Goal: Task Accomplishment & Management: Manage account settings

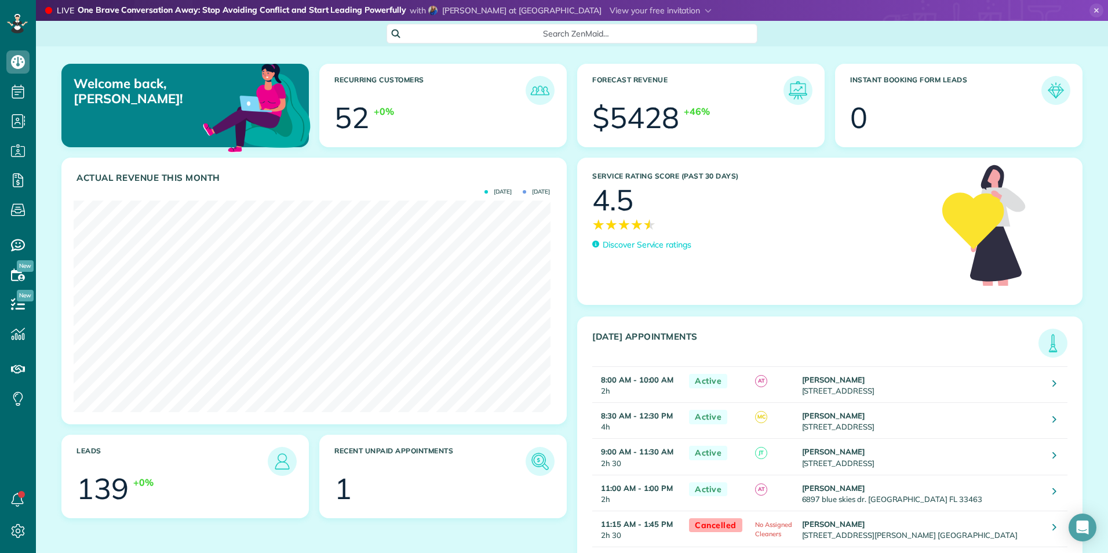
scroll to position [211, 476]
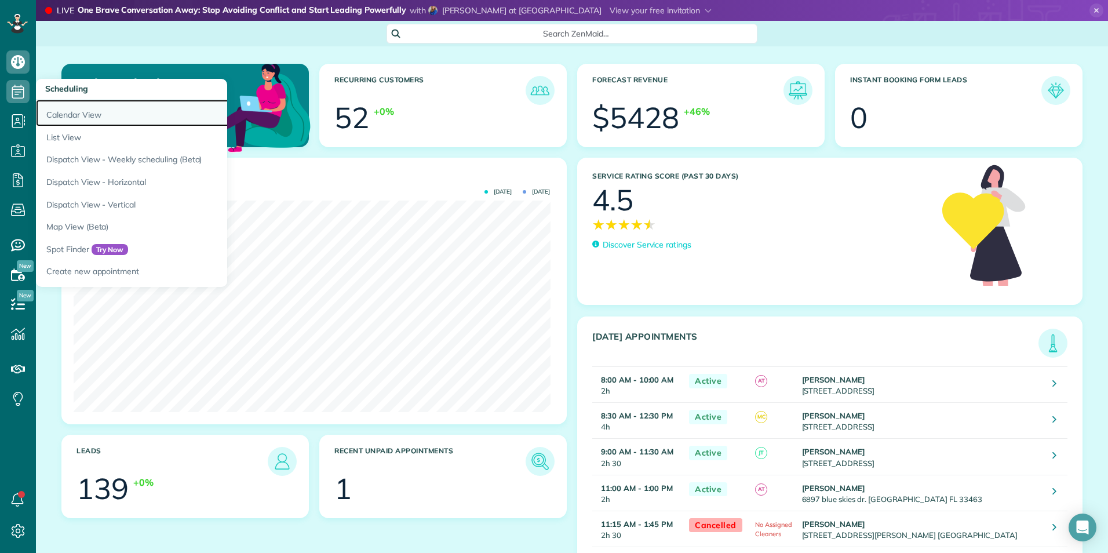
click at [71, 104] on link "Calendar View" at bounding box center [181, 113] width 290 height 27
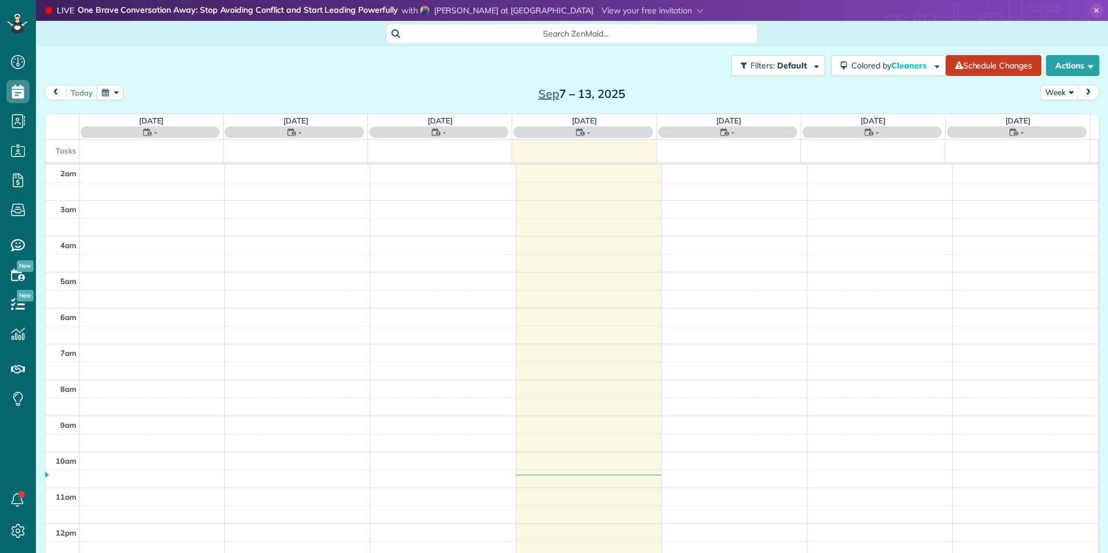
scroll to position [180, 0]
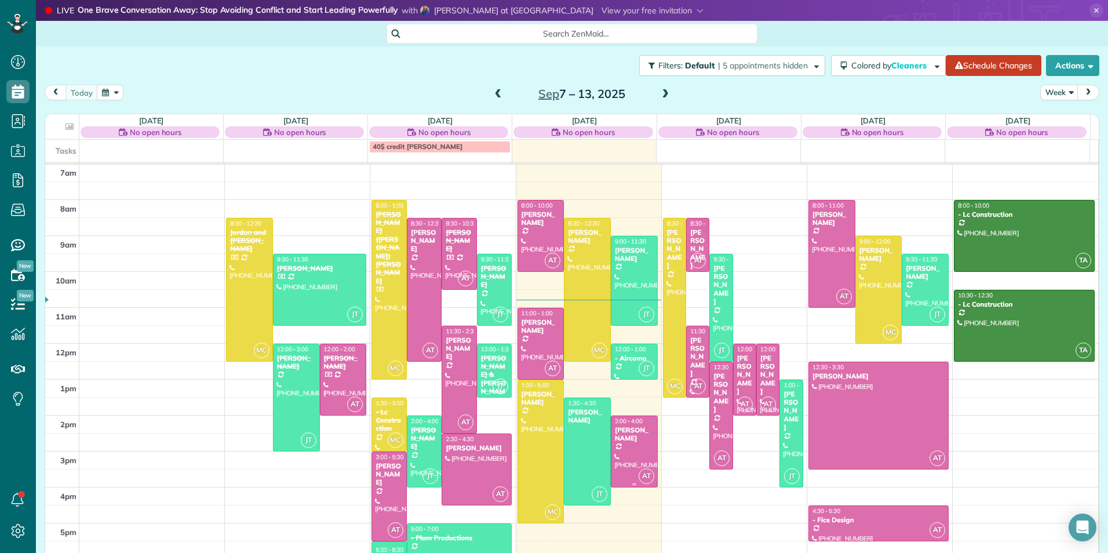
click at [625, 430] on div "[PERSON_NAME]" at bounding box center [634, 434] width 40 height 17
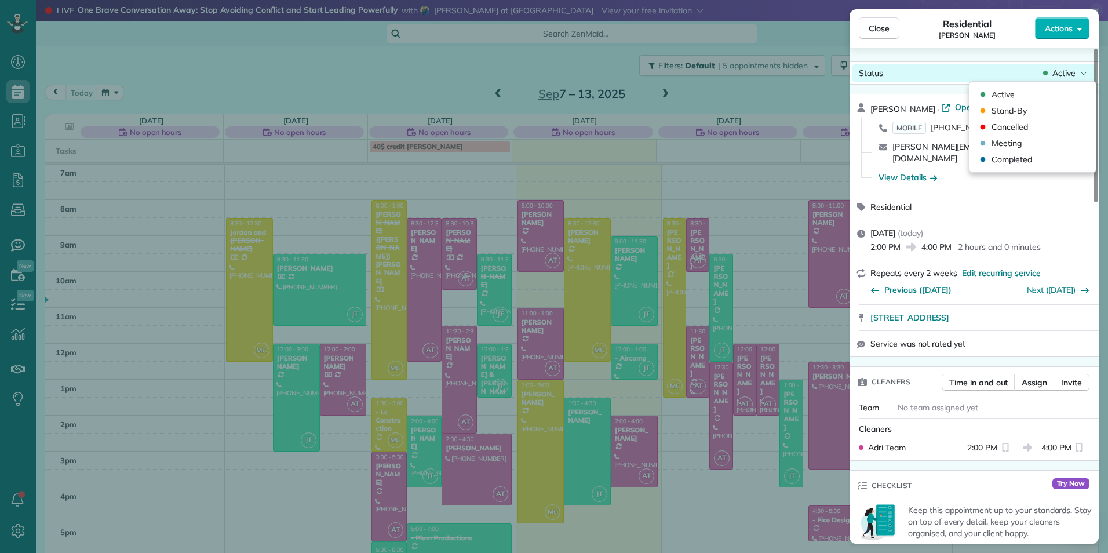
click at [1087, 71] on div "Active" at bounding box center [1064, 73] width 49 height 12
click at [1041, 126] on div "Cancelled" at bounding box center [1032, 127] width 117 height 16
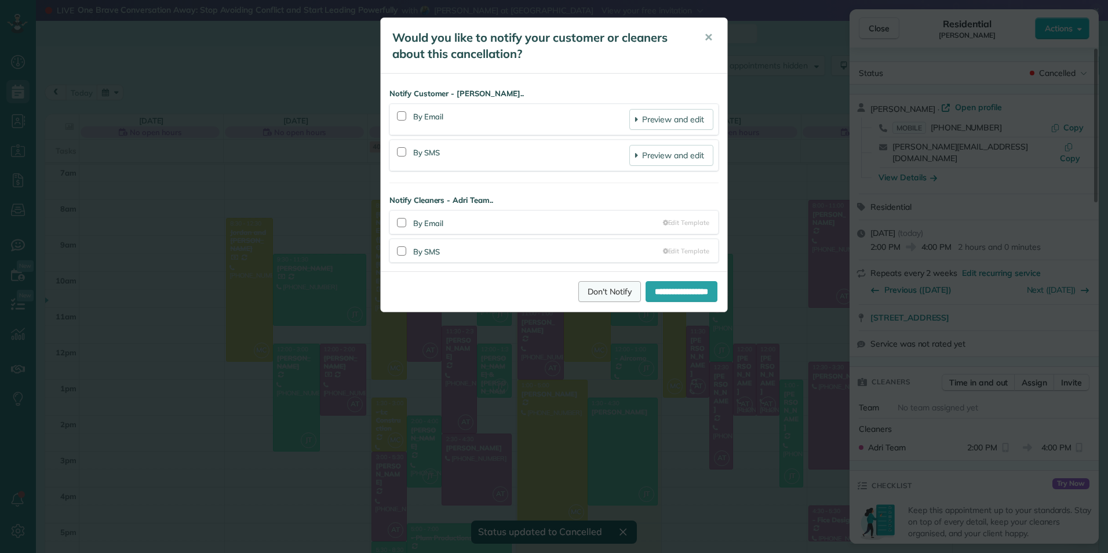
click at [601, 294] on link "Don't Notify" at bounding box center [609, 291] width 63 height 21
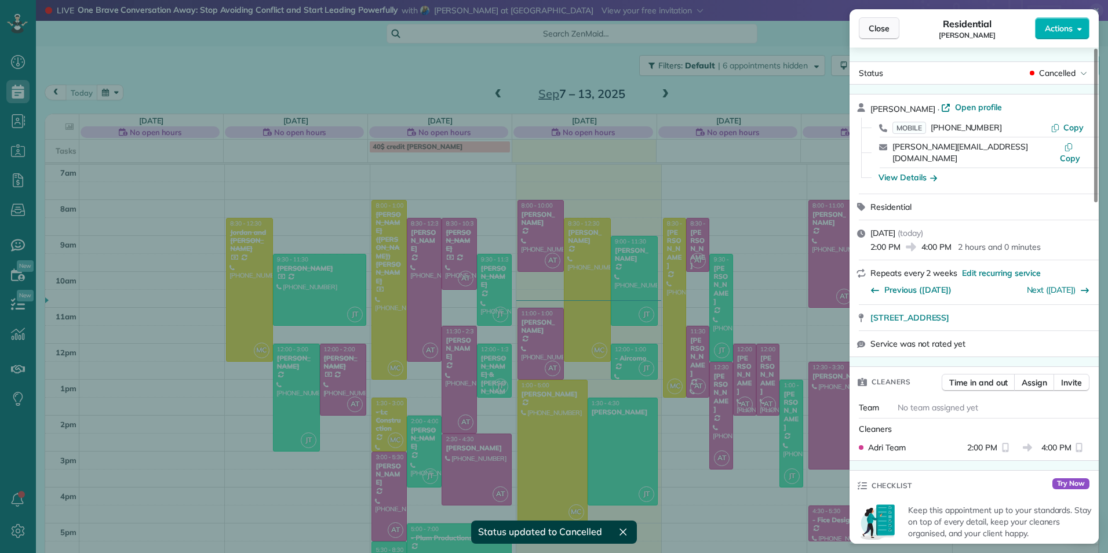
click at [883, 24] on span "Close" at bounding box center [878, 29] width 21 height 12
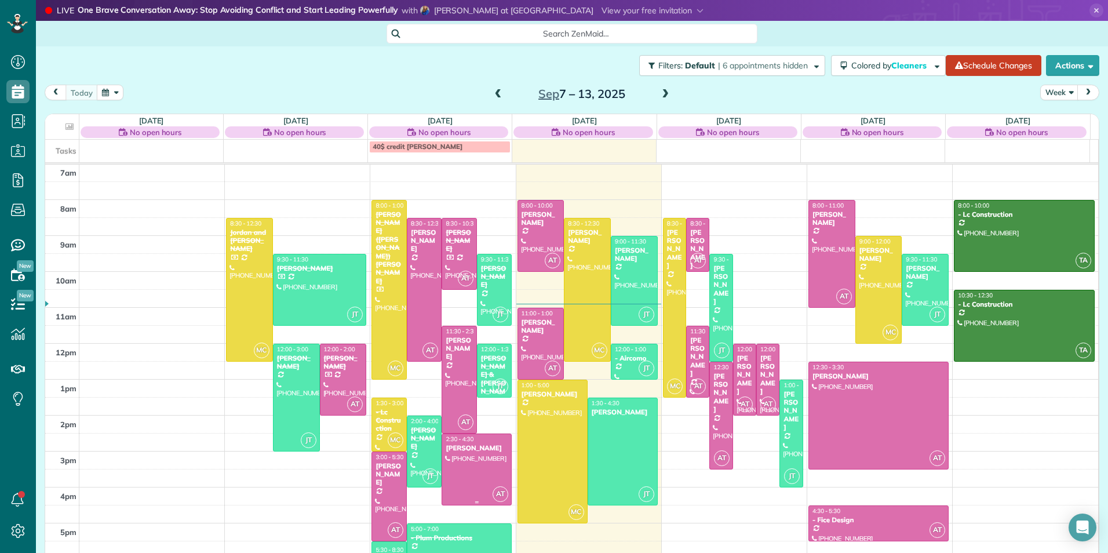
click at [464, 462] on div at bounding box center [476, 469] width 69 height 71
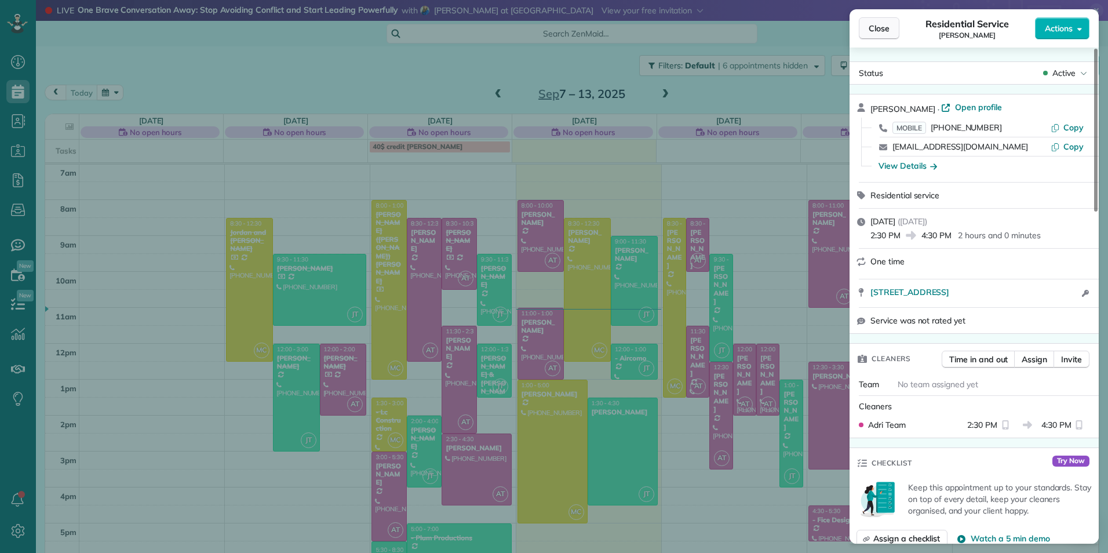
click at [892, 32] on button "Close" at bounding box center [879, 28] width 41 height 22
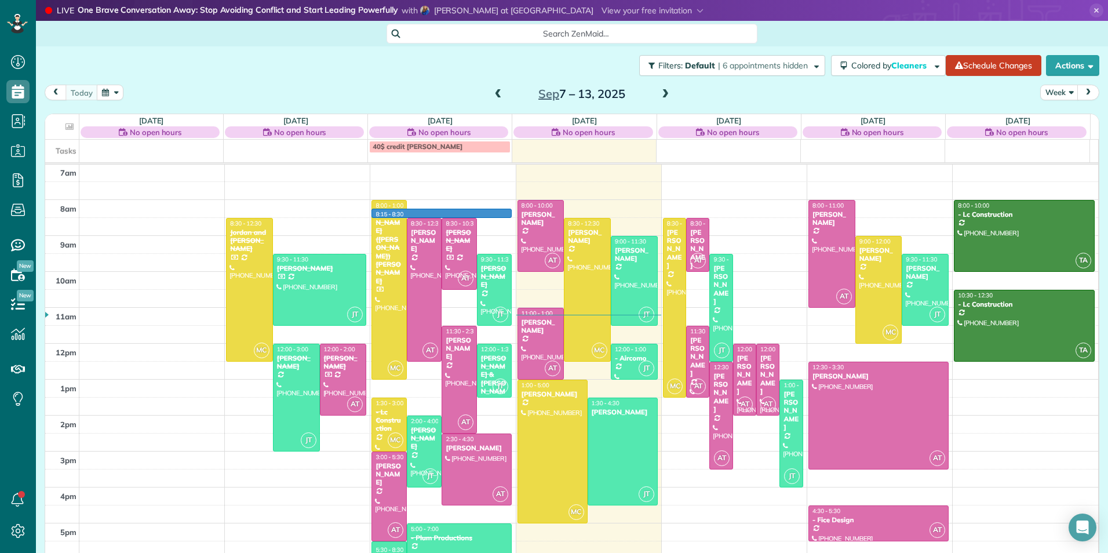
click at [509, 216] on td at bounding box center [588, 209] width 1019 height 18
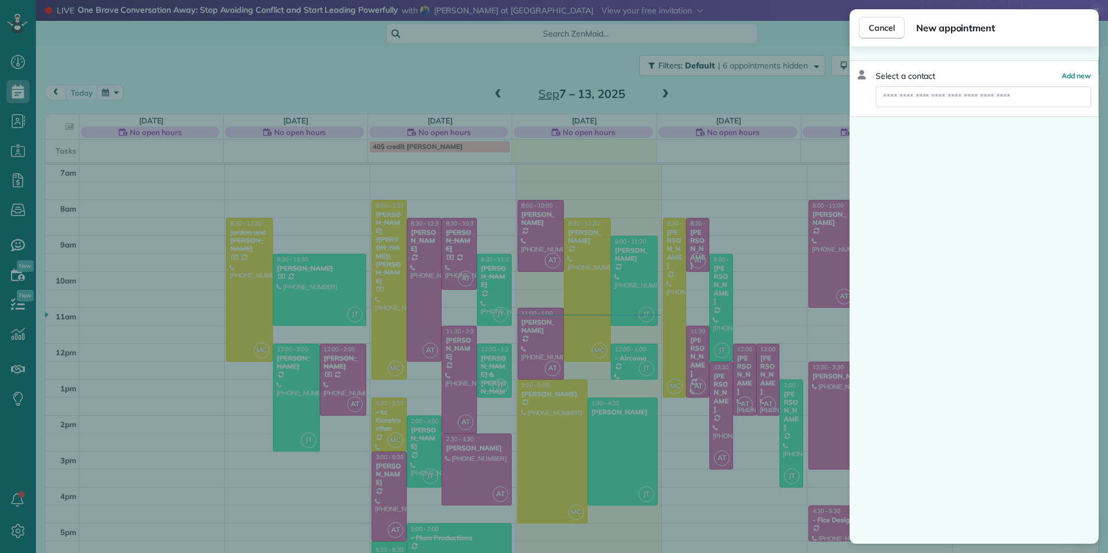
click at [537, 216] on div "Cancel New appointment Select a contact Add new" at bounding box center [554, 276] width 1108 height 553
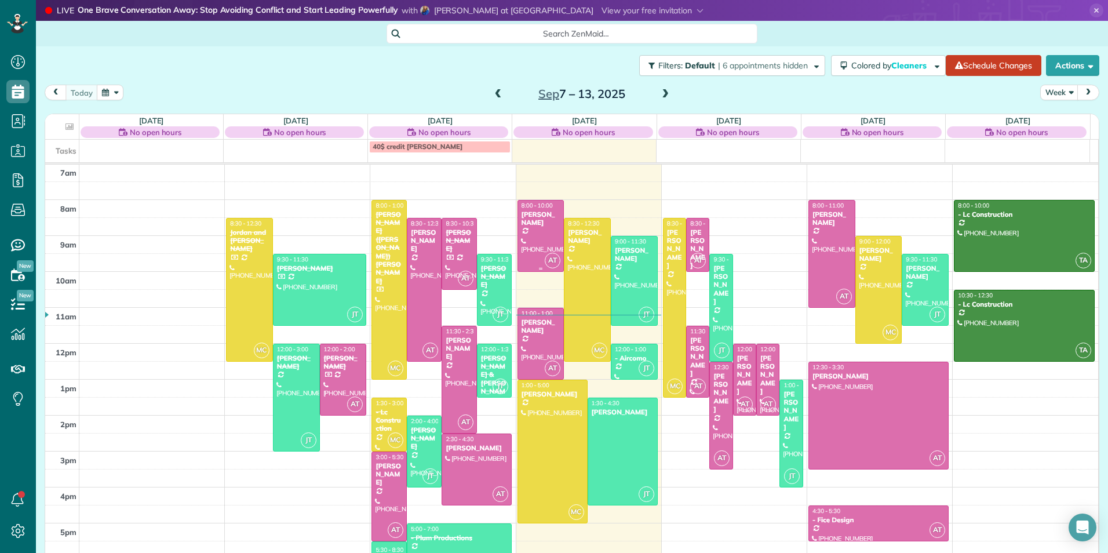
click at [537, 217] on div "[PERSON_NAME]" at bounding box center [541, 218] width 40 height 17
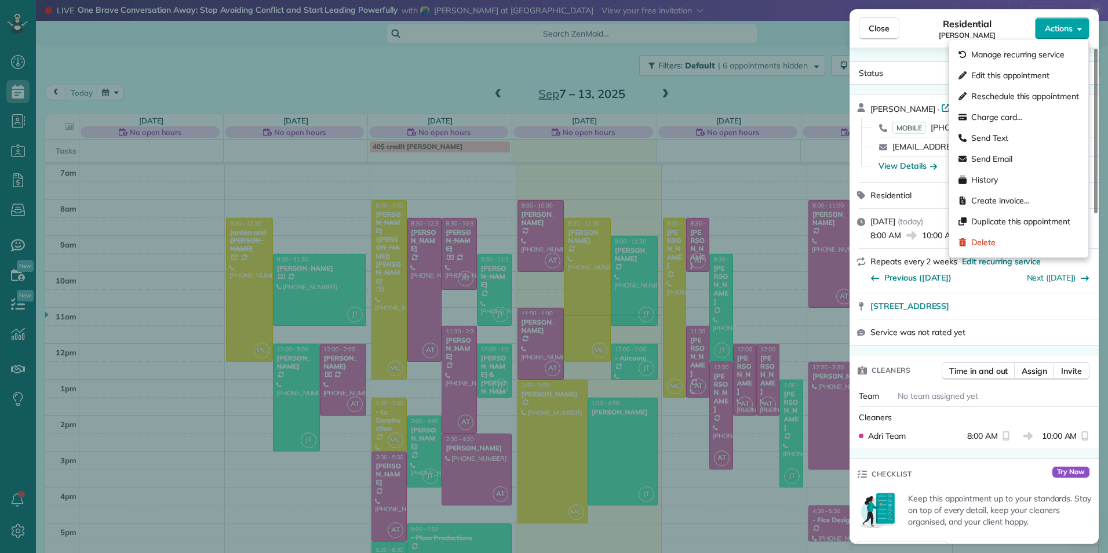
click at [1053, 25] on span "Actions" at bounding box center [1059, 29] width 28 height 12
click at [1025, 71] on span "Edit this appointment" at bounding box center [1010, 76] width 78 height 12
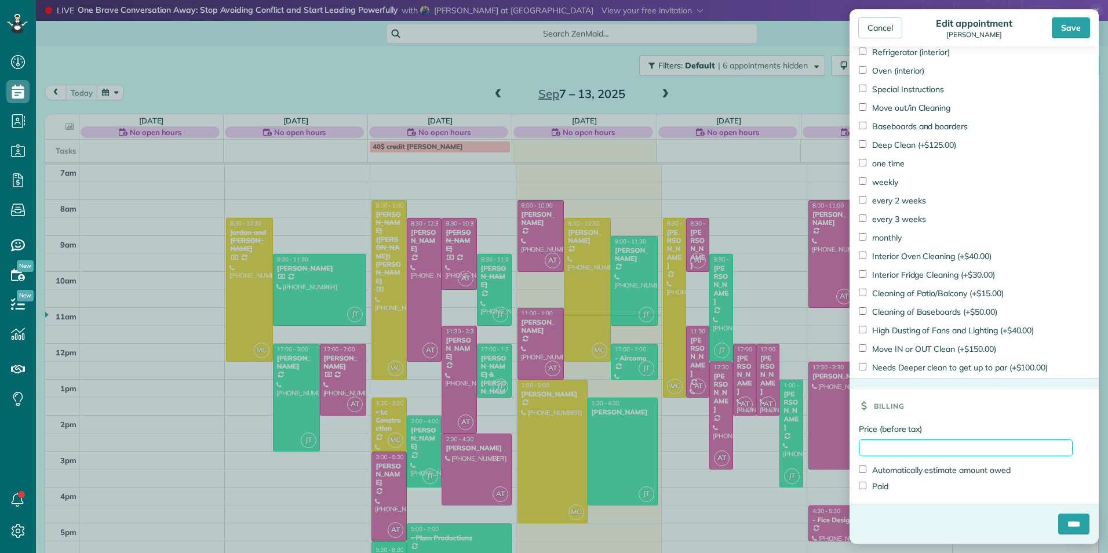
click at [880, 449] on input "Price (before tax)" at bounding box center [966, 447] width 214 height 17
type input "******"
click at [878, 484] on label "Paid" at bounding box center [874, 486] width 30 height 12
click at [1071, 528] on input "****" at bounding box center [1073, 523] width 31 height 21
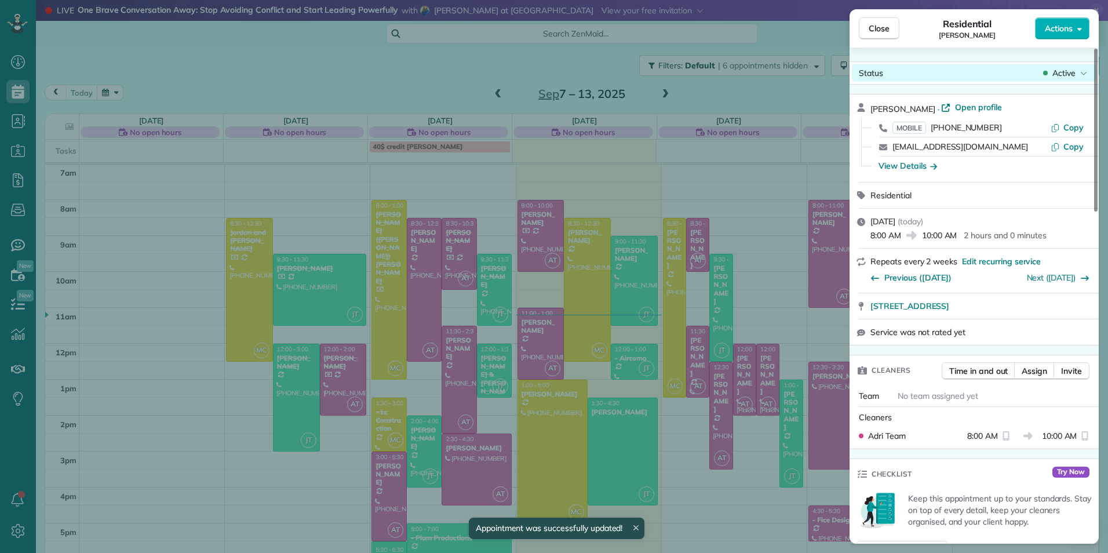
click at [1060, 72] on span "Active" at bounding box center [1063, 73] width 23 height 12
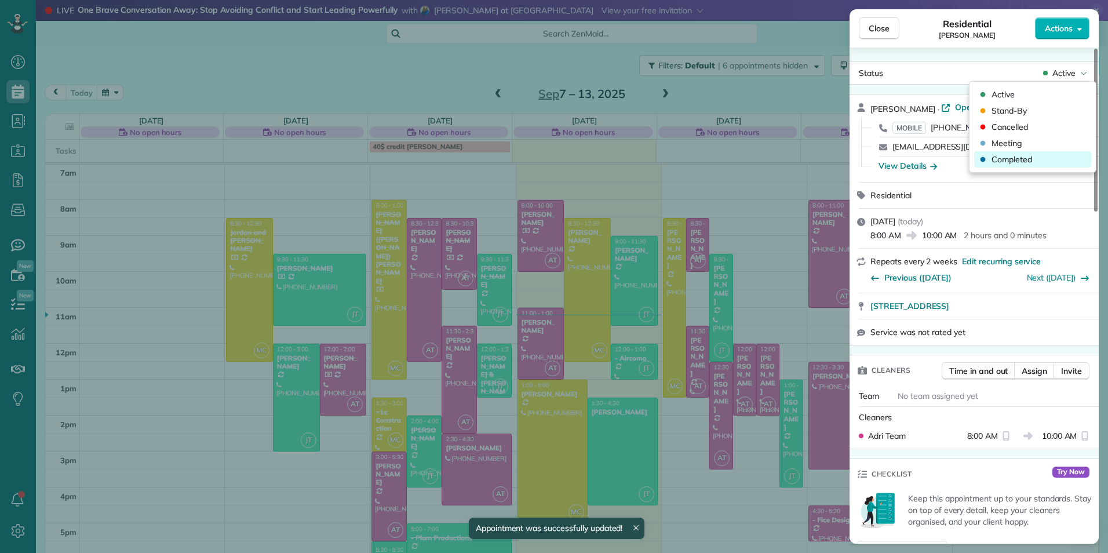
click at [1007, 158] on span "Completed" at bounding box center [1011, 160] width 41 height 12
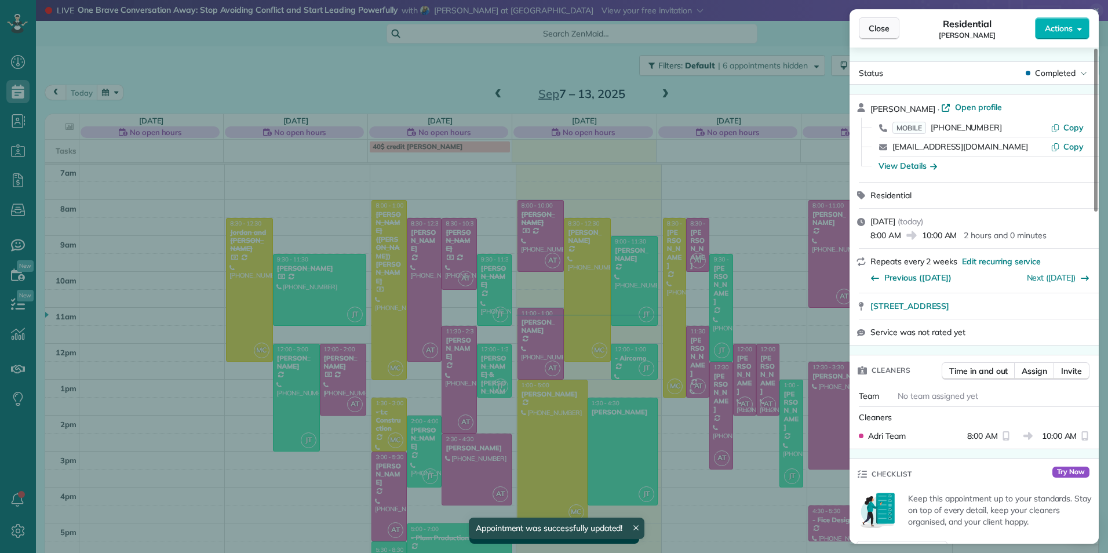
click at [886, 28] on span "Close" at bounding box center [878, 29] width 21 height 12
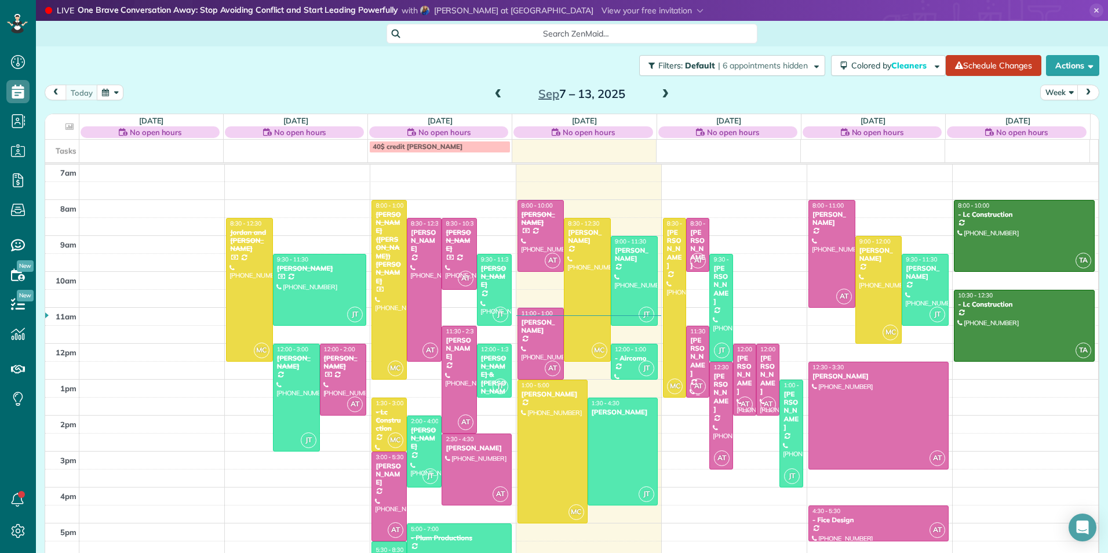
click at [692, 366] on div at bounding box center [697, 361] width 22 height 71
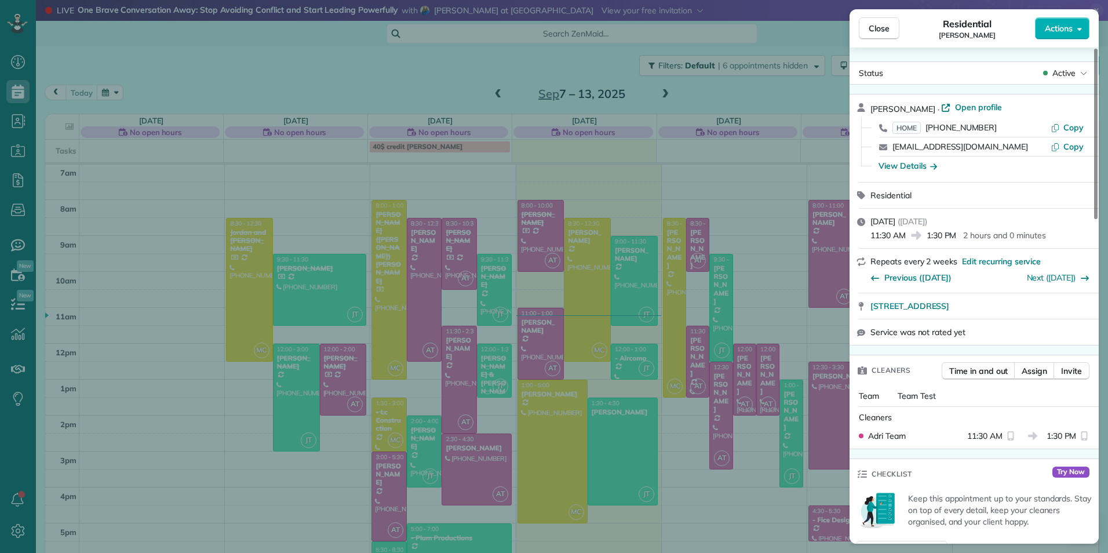
click at [1078, 27] on icon "button" at bounding box center [1079, 28] width 5 height 9
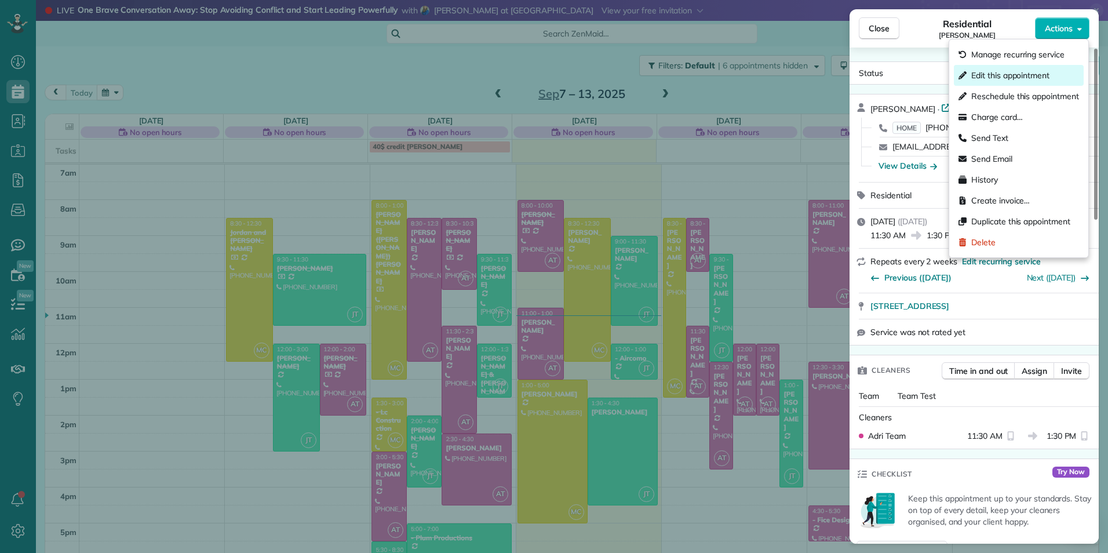
click at [1026, 68] on div "Edit this appointment" at bounding box center [1019, 75] width 130 height 21
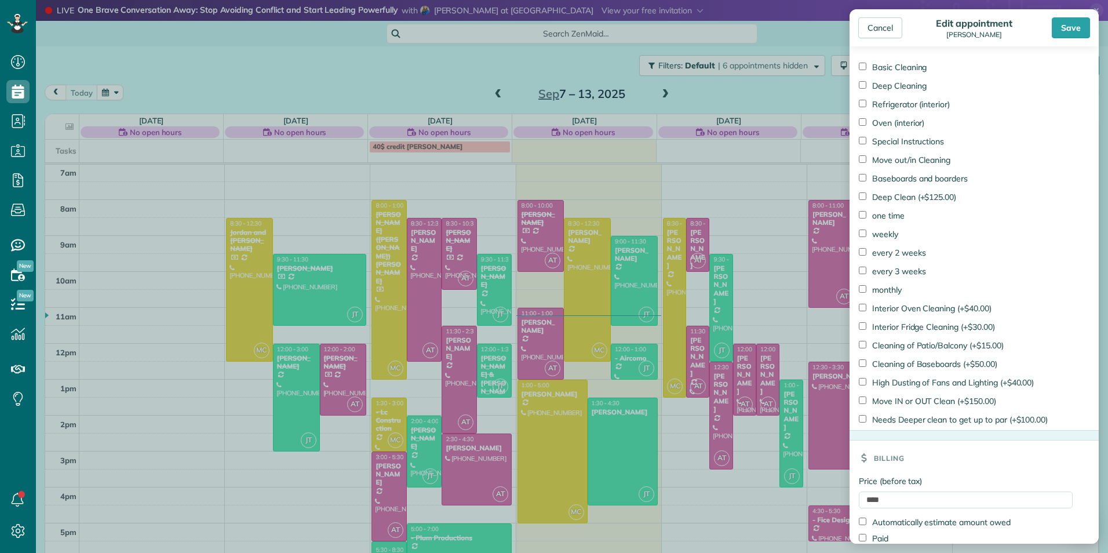
scroll to position [645, 0]
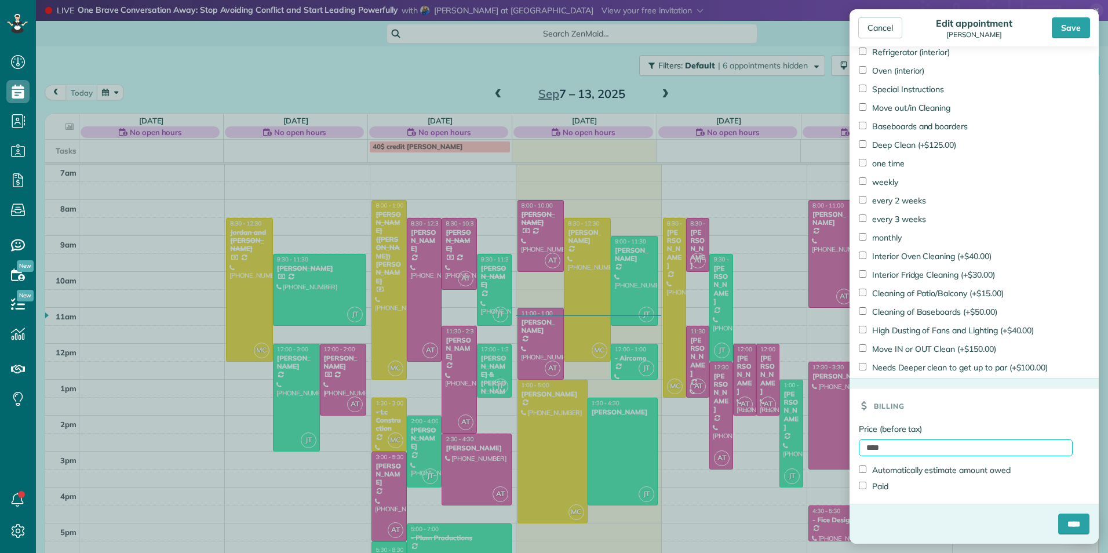
click at [863, 447] on input "****" at bounding box center [966, 447] width 214 height 17
type input "******"
click at [885, 484] on label "Paid" at bounding box center [874, 486] width 30 height 12
click at [1058, 519] on input "****" at bounding box center [1073, 523] width 31 height 21
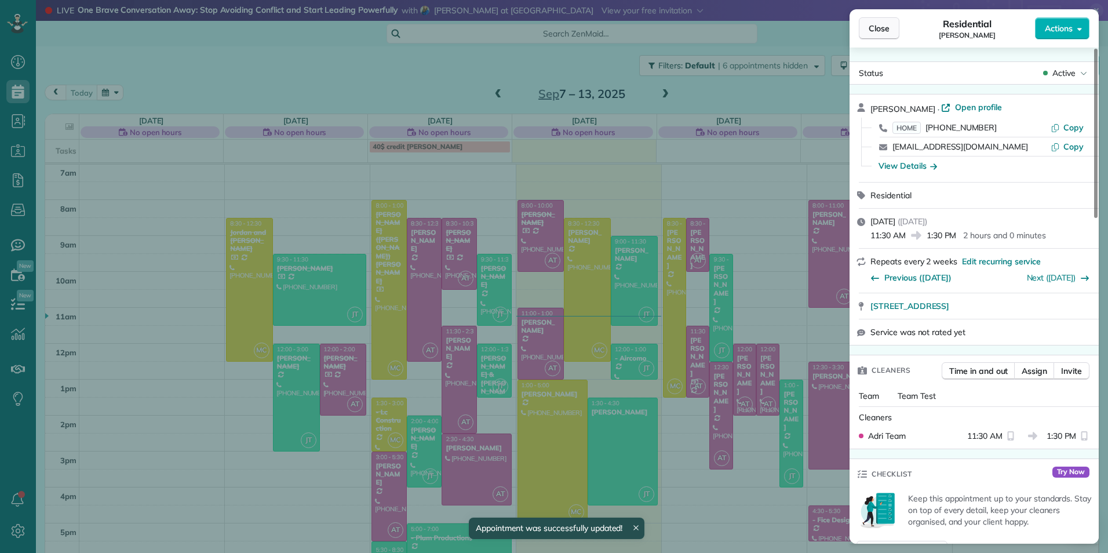
click at [871, 19] on button "Close" at bounding box center [879, 28] width 41 height 22
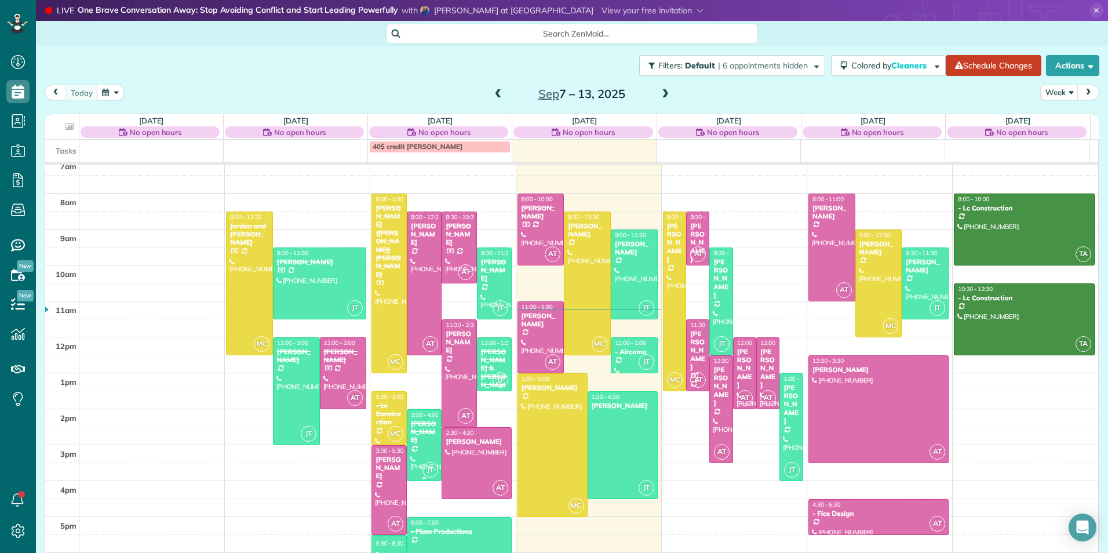
scroll to position [36, 0]
